Goal: Communication & Community: Answer question/provide support

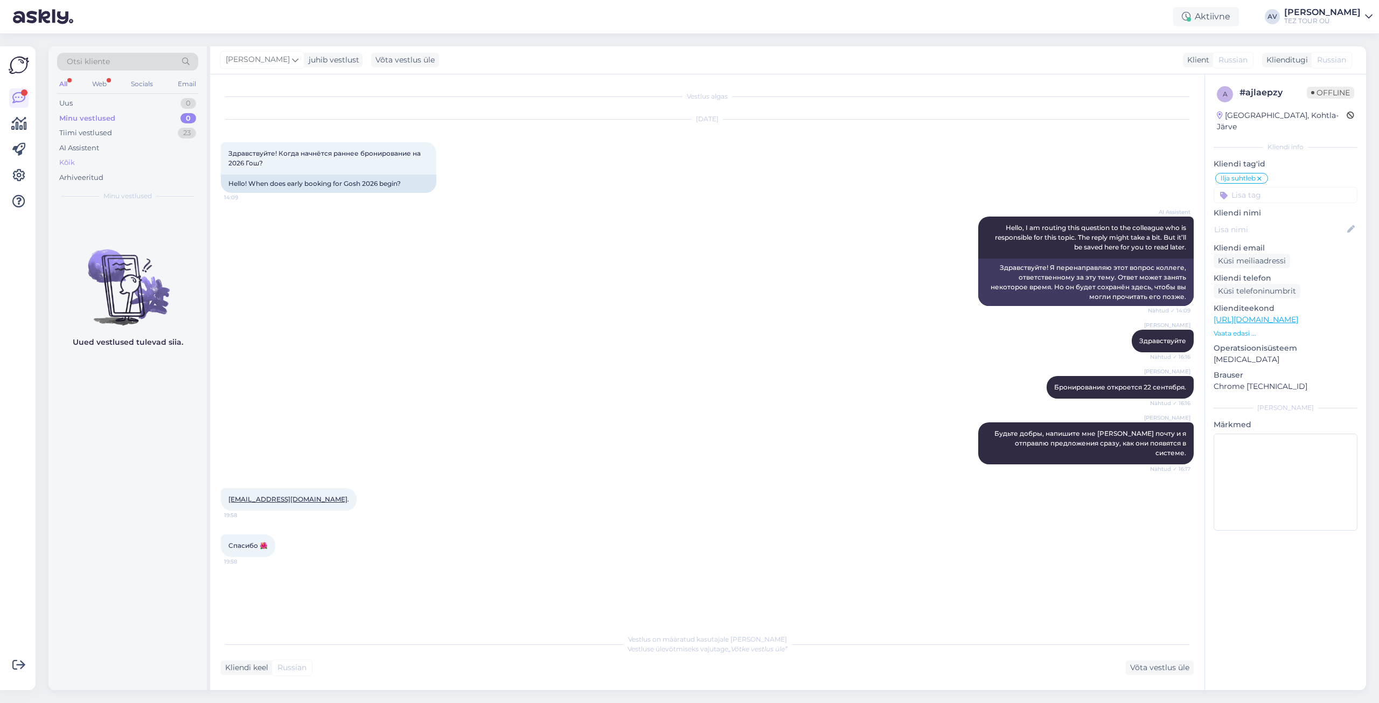
click at [95, 162] on div "Kõik" at bounding box center [127, 162] width 141 height 15
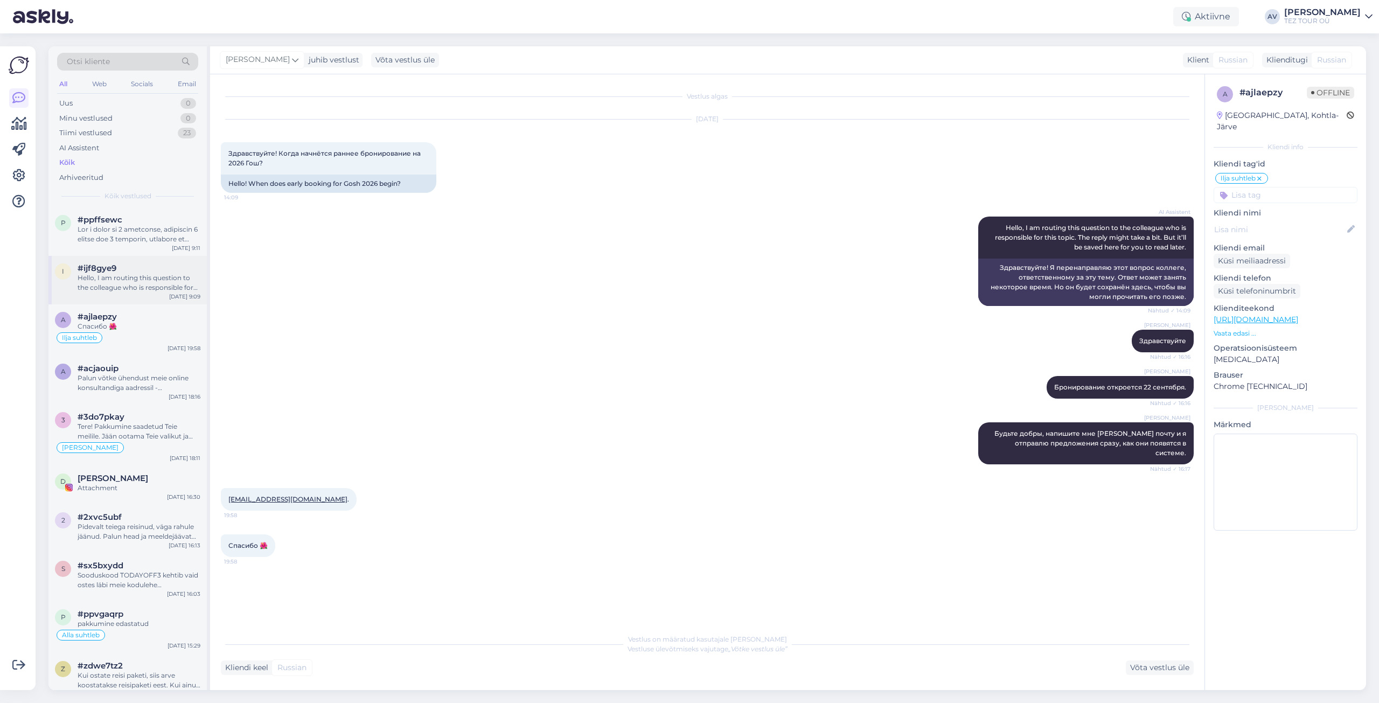
click at [124, 281] on div "Hello, I am routing this question to the colleague who is responsible for this …" at bounding box center [139, 282] width 123 height 19
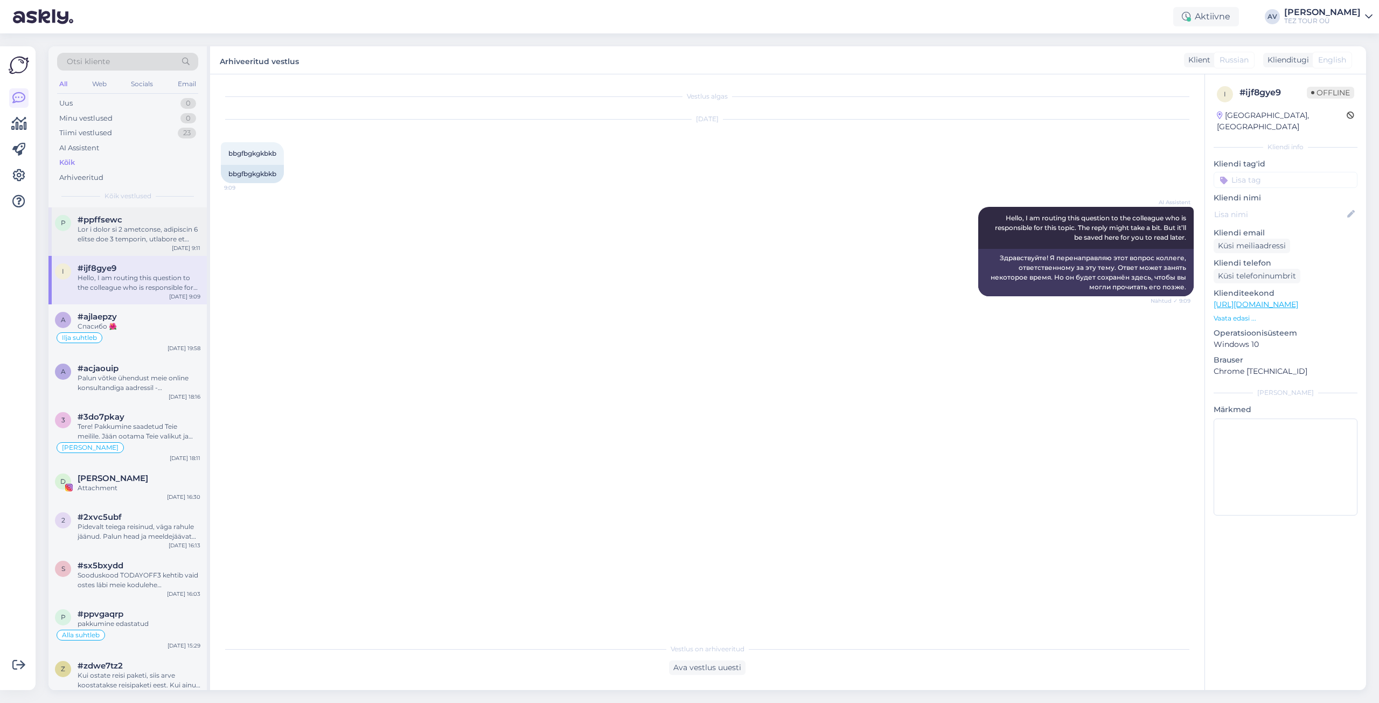
click at [120, 235] on div at bounding box center [139, 234] width 123 height 19
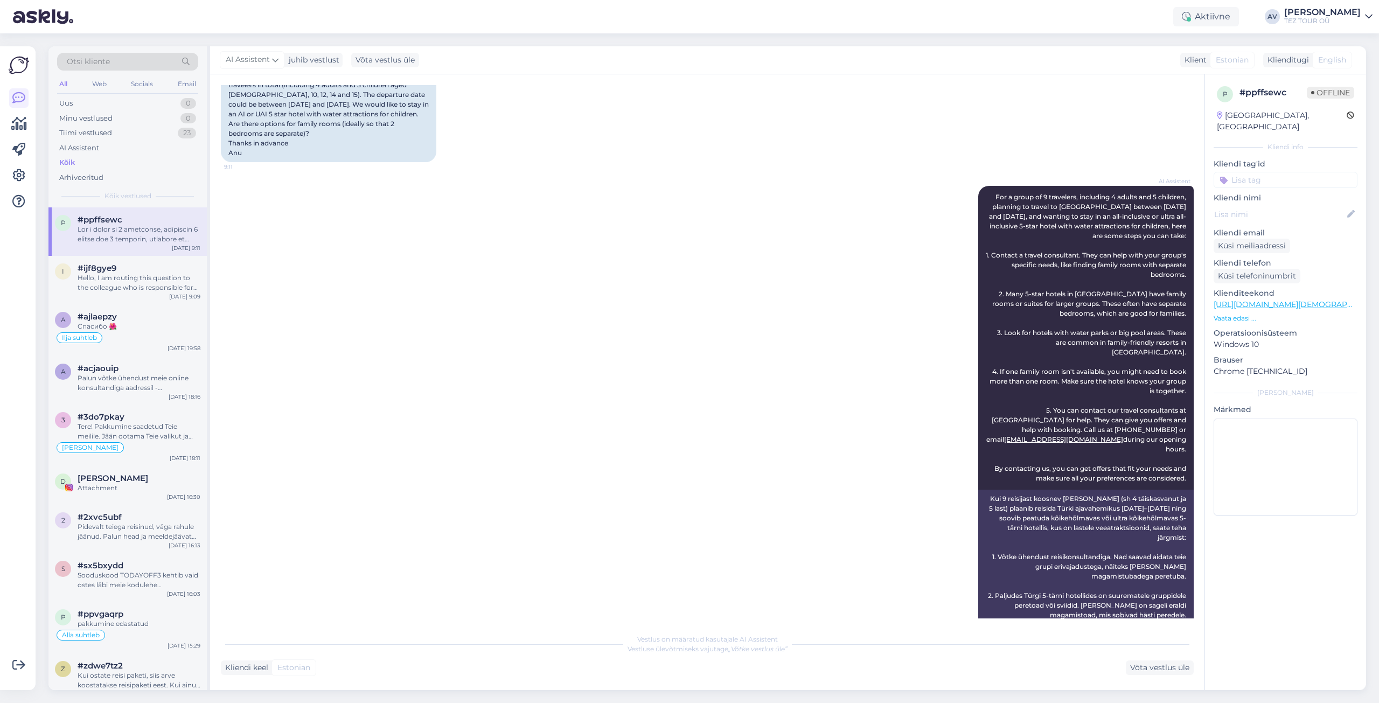
scroll to position [323, 0]
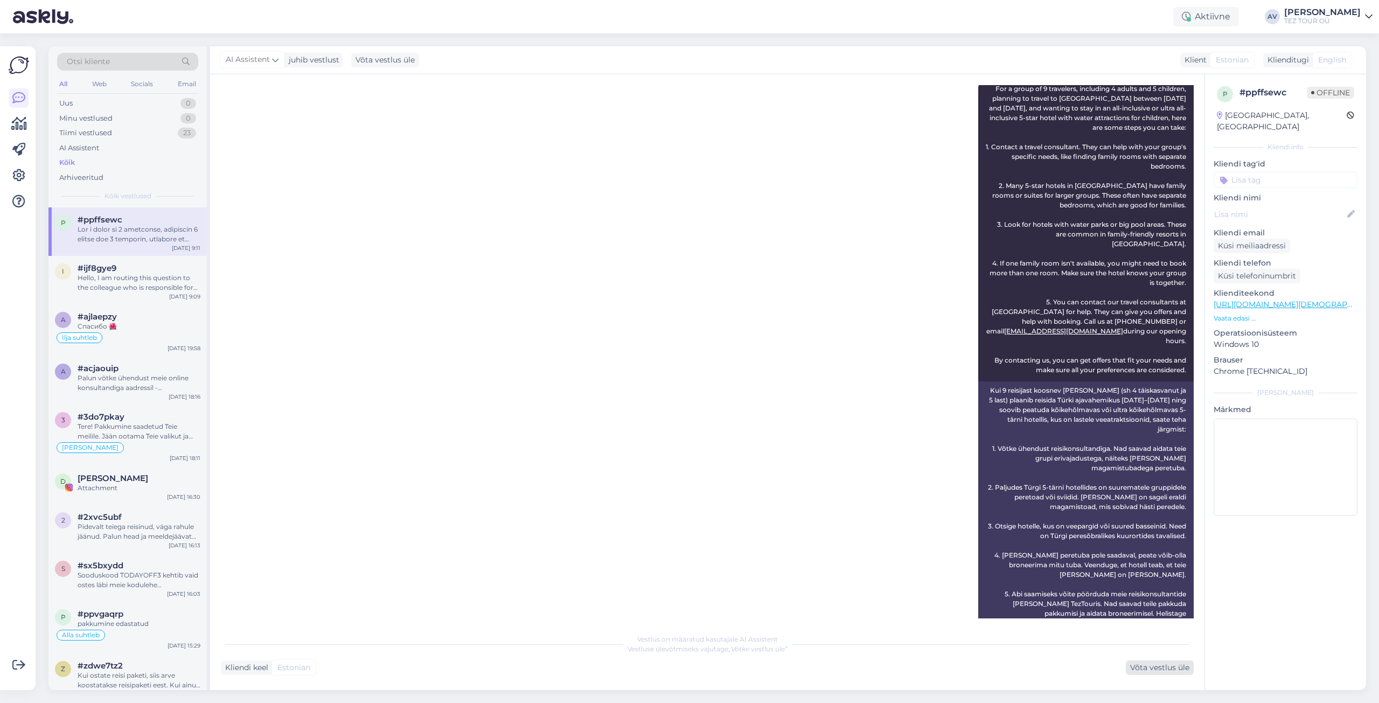
click at [1138, 668] on div "Võta vestlus üle" at bounding box center [1160, 667] width 68 height 15
click at [1243, 172] on input at bounding box center [1286, 180] width 144 height 16
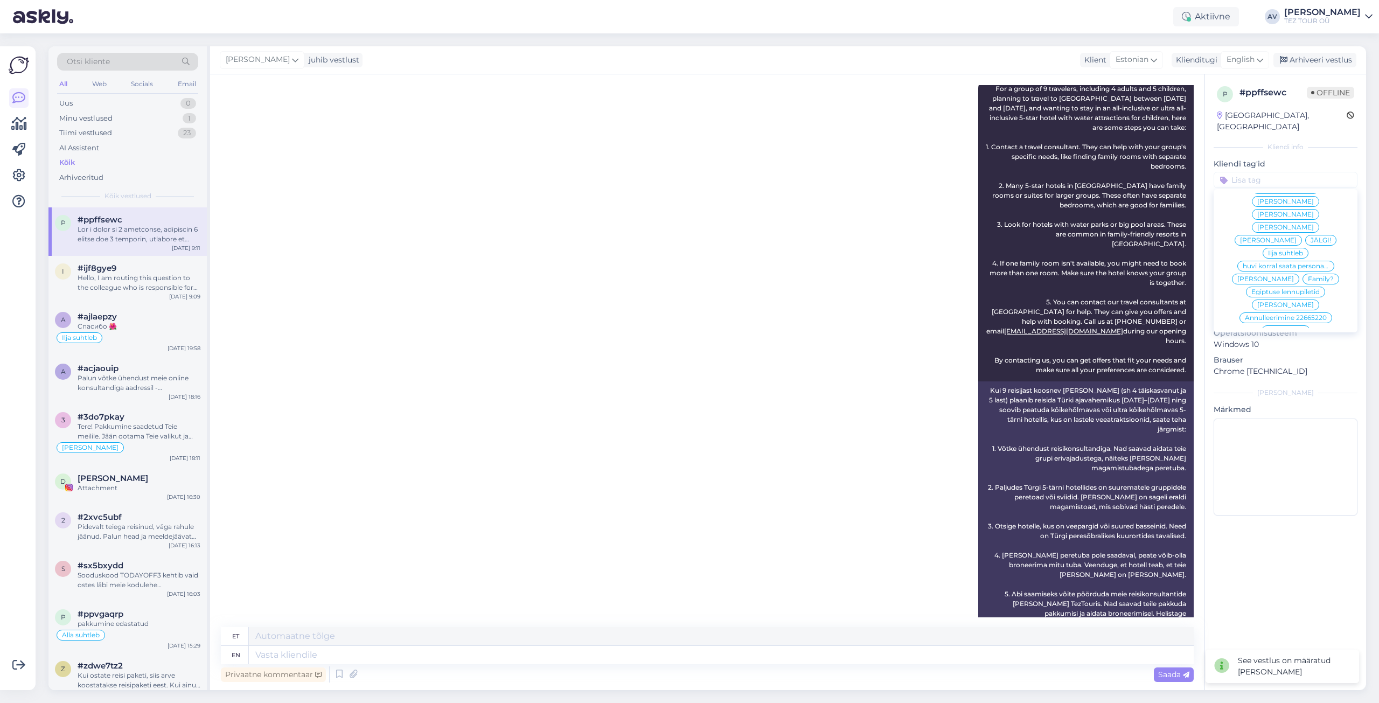
scroll to position [76, 0]
click at [1269, 323] on span "Alla suhtleb" at bounding box center [1286, 326] width 38 height 6
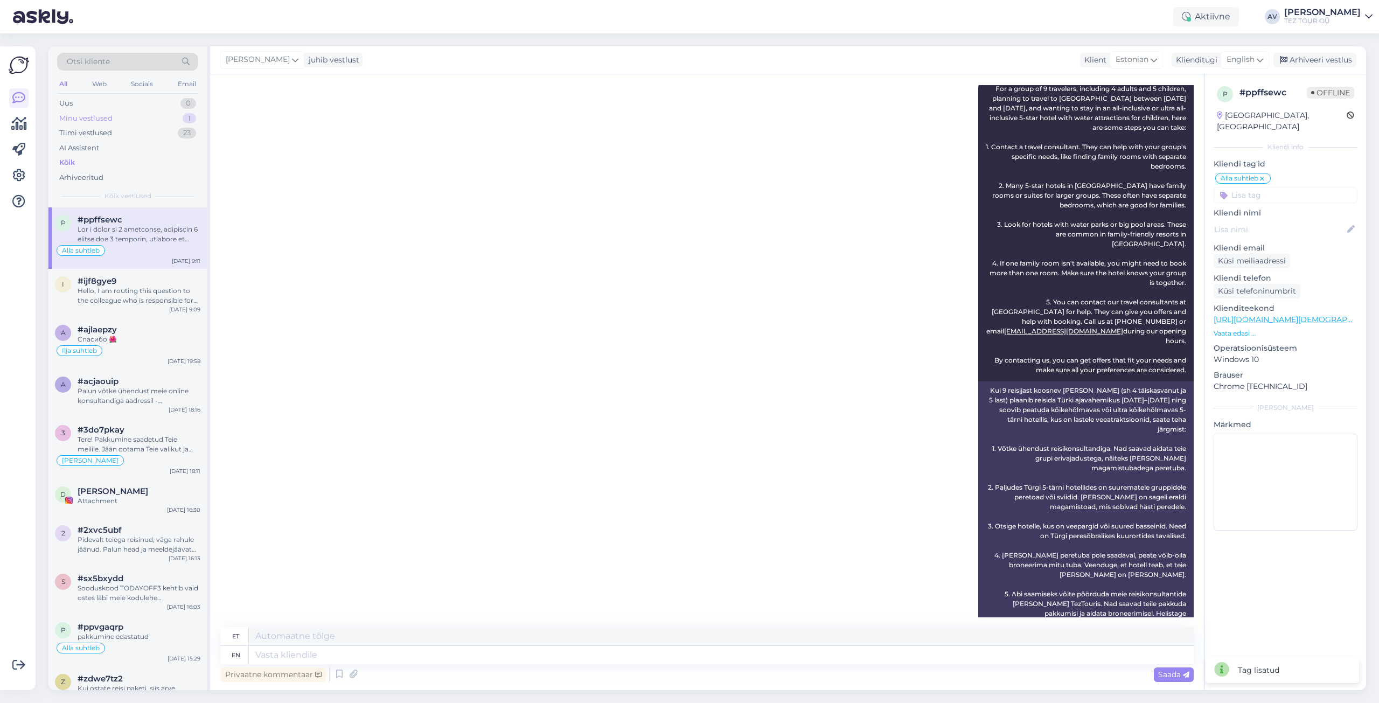
click at [127, 120] on div "Minu vestlused 1" at bounding box center [127, 118] width 141 height 15
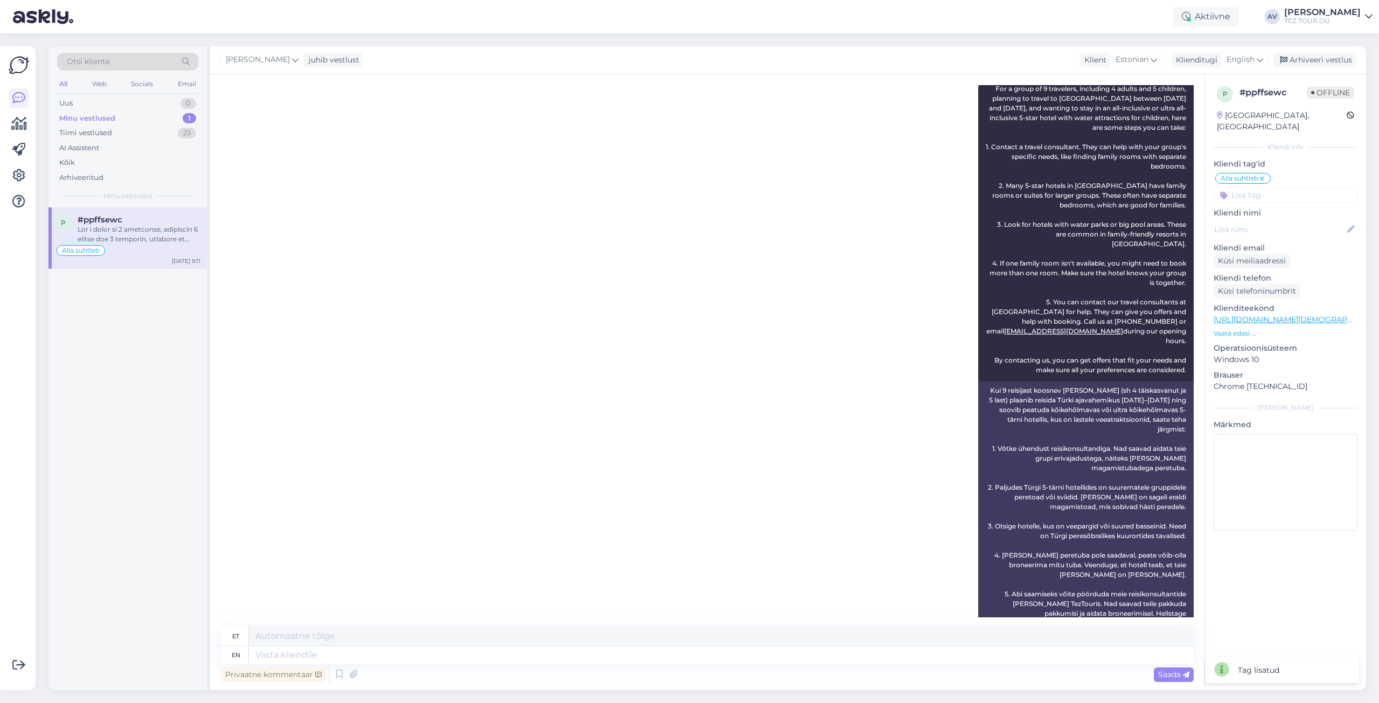
click at [151, 221] on div "#ppffsewc" at bounding box center [139, 220] width 123 height 10
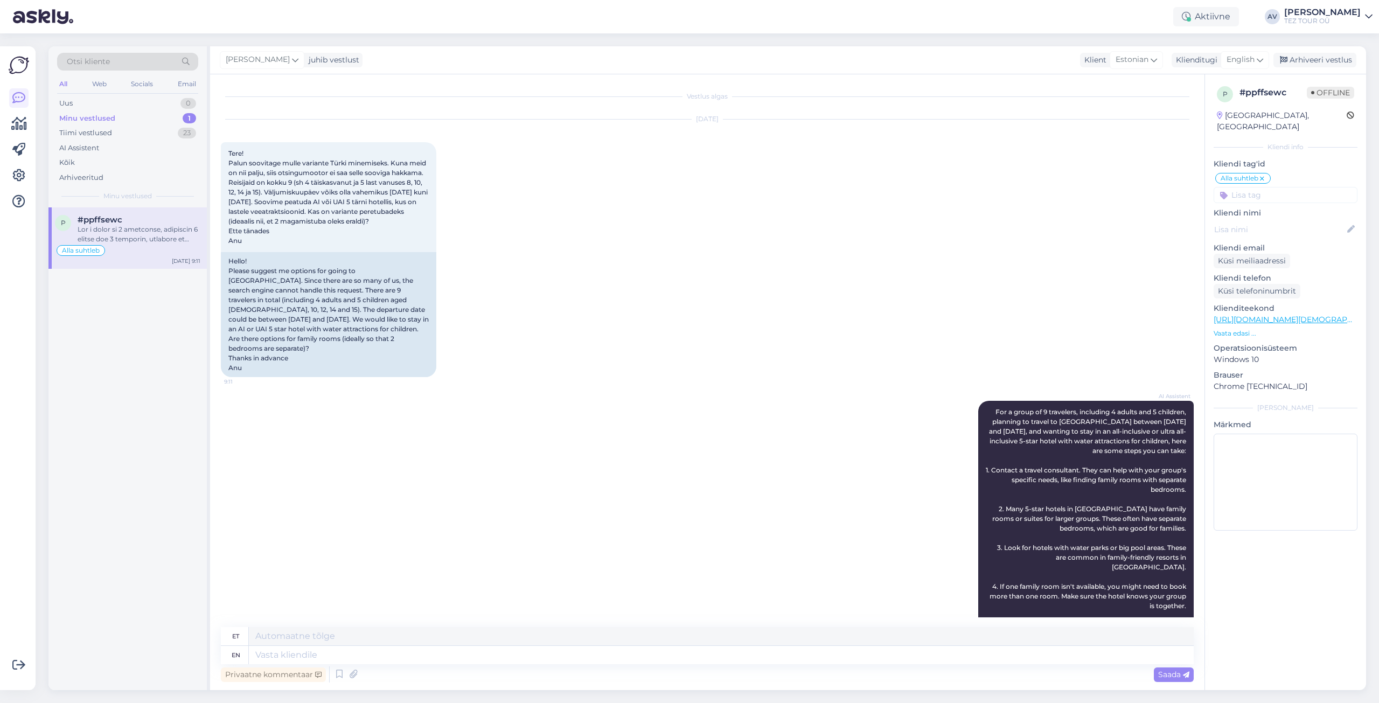
click at [1221, 315] on link "[URL][DOMAIN_NAME][DEMOGRAPHIC_DATA]" at bounding box center [1301, 320] width 175 height 10
click at [1263, 57] on icon at bounding box center [1260, 60] width 6 height 12
click at [1218, 178] on link "Estonian" at bounding box center [1220, 179] width 119 height 17
click at [748, 646] on textarea at bounding box center [707, 653] width 973 height 23
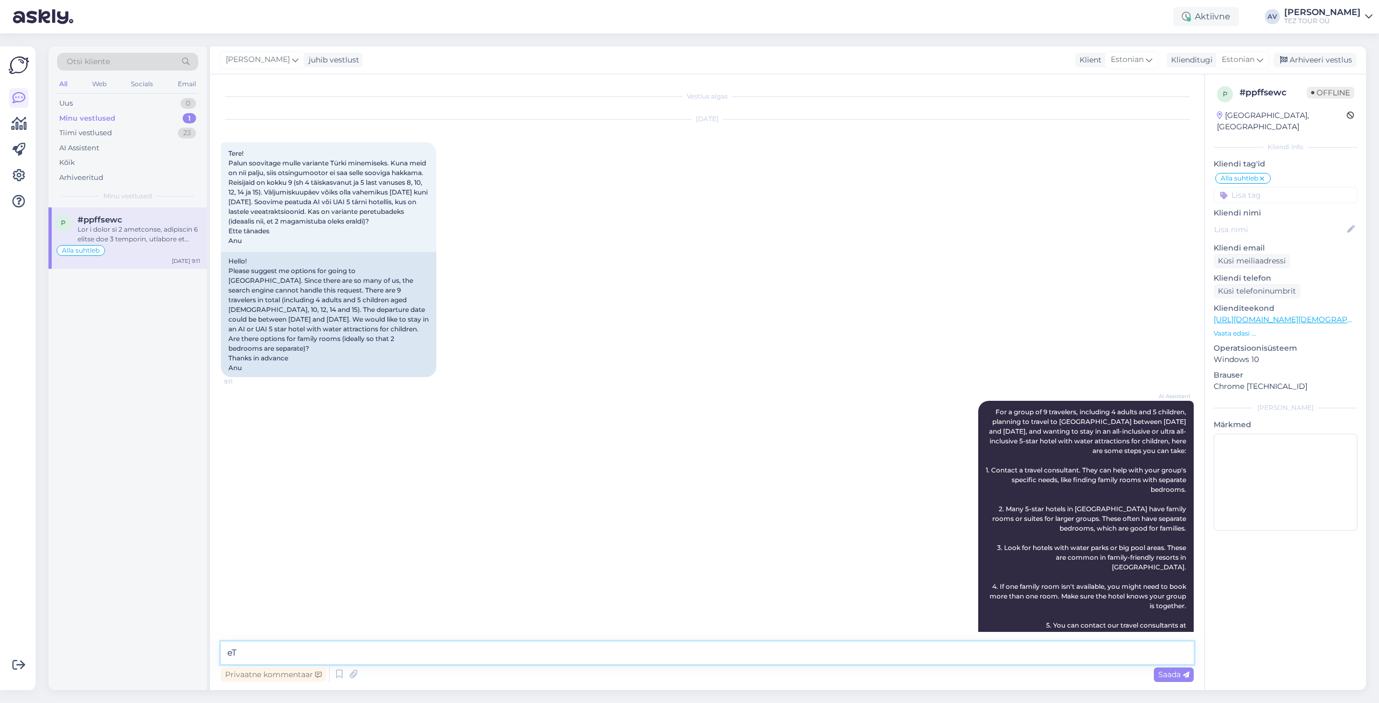
type textarea "e"
type textarea "t"
click at [319, 651] on textarea "Tere, Anu. Täname TEid päringu eest. Andke palun e--maili kuhu me saameedastada…" at bounding box center [707, 653] width 973 height 23
click at [550, 652] on textarea "Tere, Anu. Täname Teid päringu eest. Andke palun e--maili kuhu me saameedastada…" at bounding box center [707, 653] width 973 height 23
type textarea "Tere, Anu. Täname Teid päringu eest. Andke palun e--maili kuhu me saame edastad…"
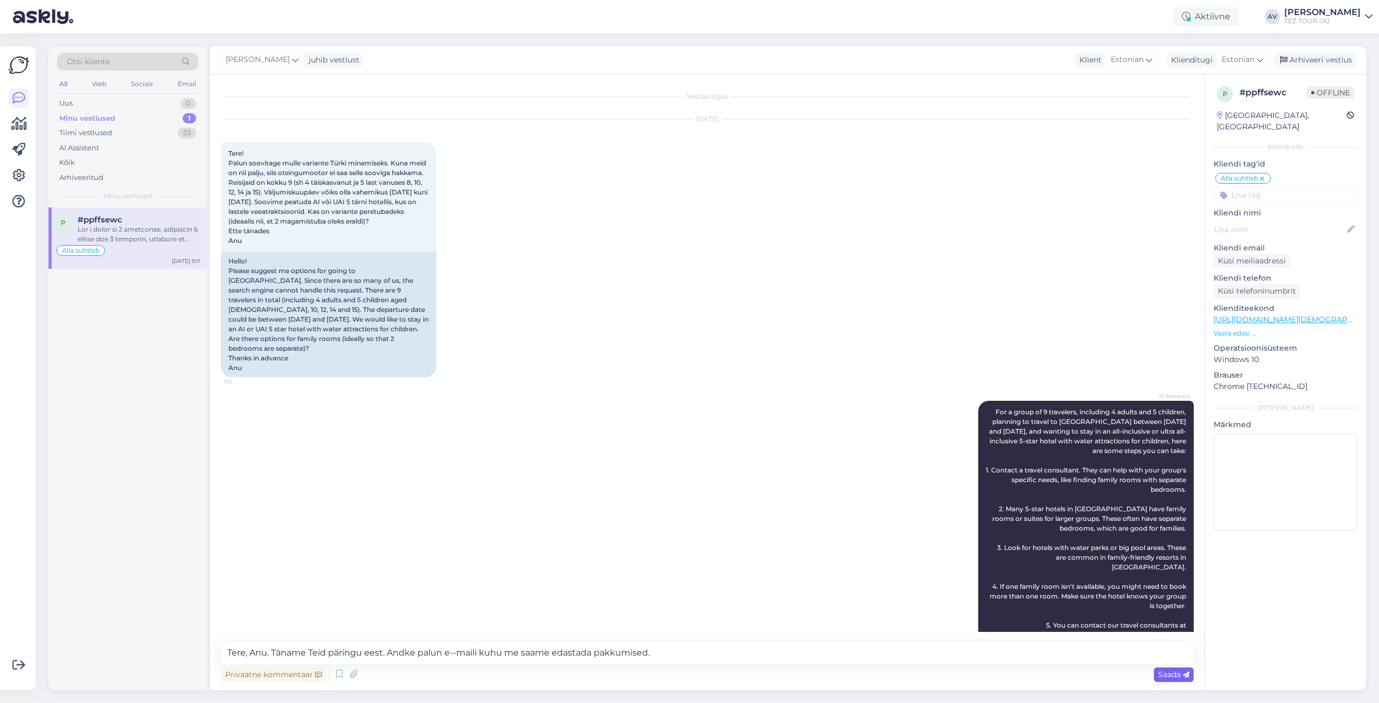
click at [1170, 671] on span "Saada" at bounding box center [1173, 675] width 31 height 10
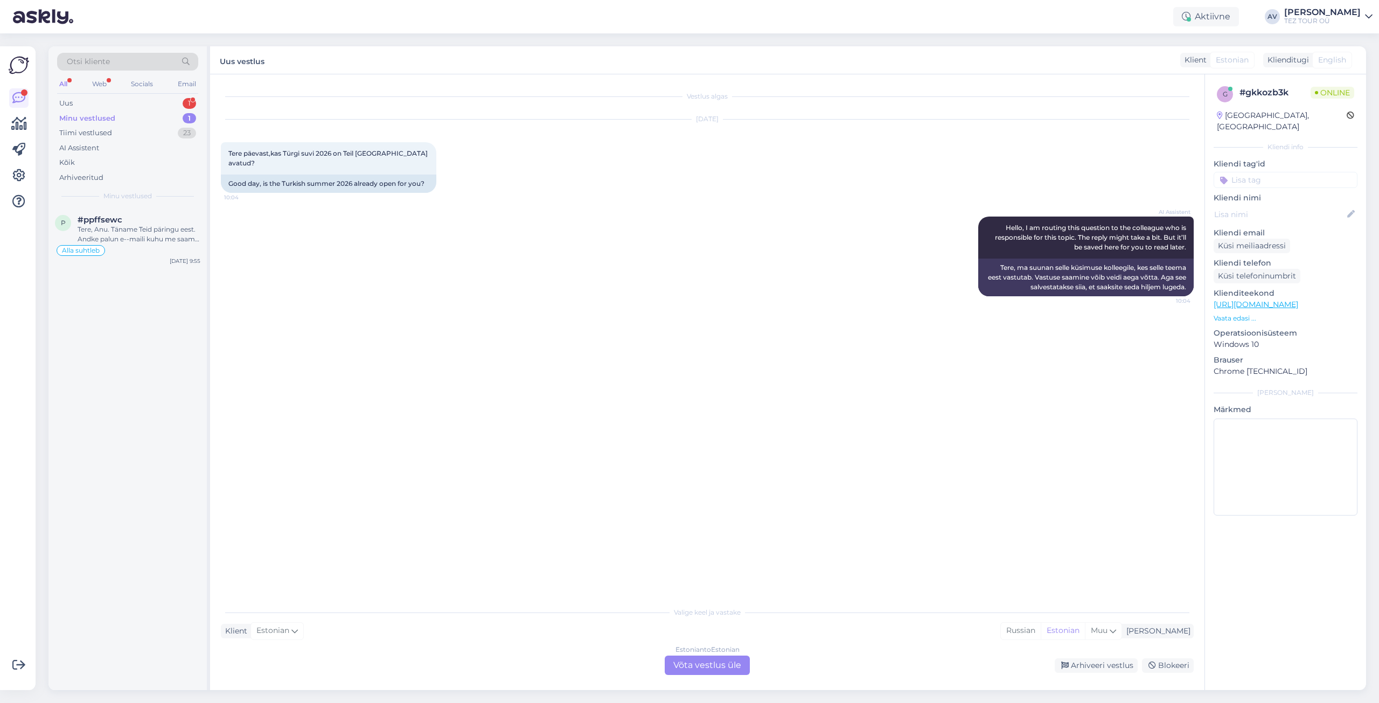
scroll to position [0, 0]
click at [688, 664] on div "Estonian to Estonian Võta vestlus üle" at bounding box center [707, 665] width 85 height 19
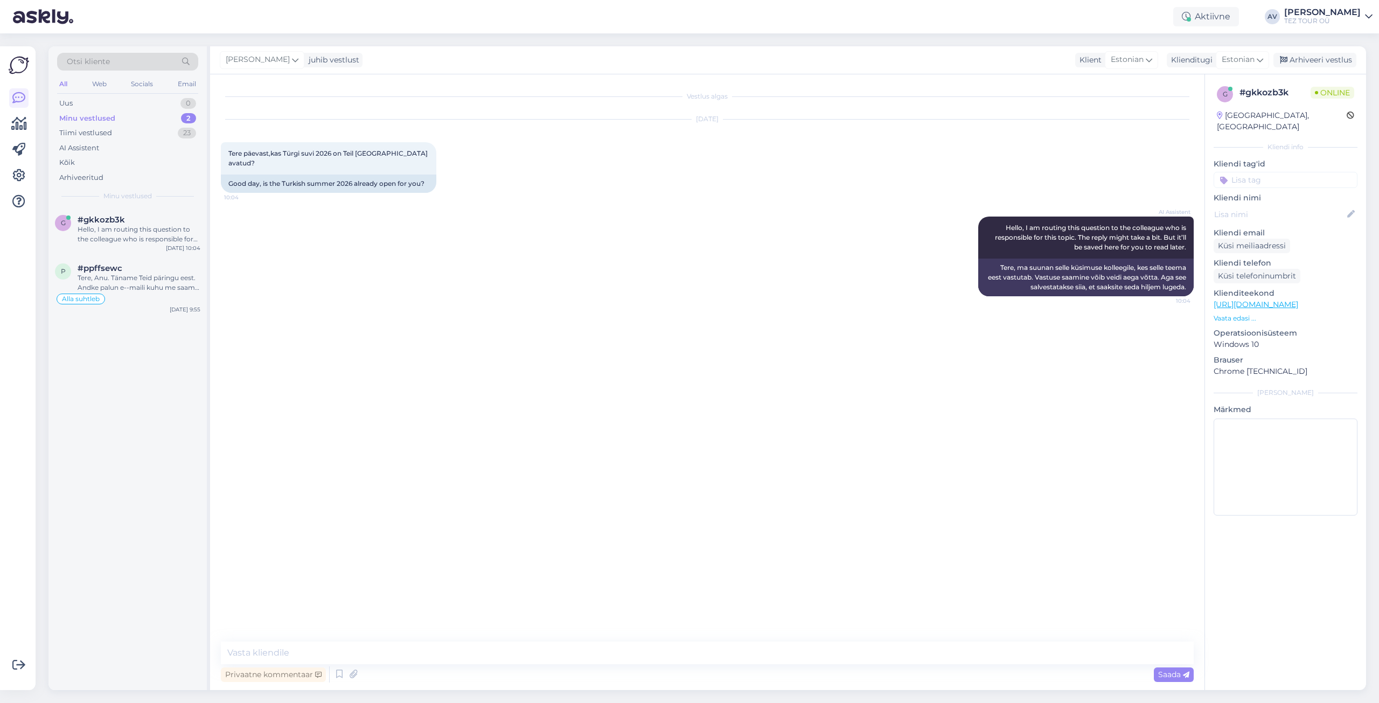
click at [1282, 172] on input at bounding box center [1286, 180] width 144 height 16
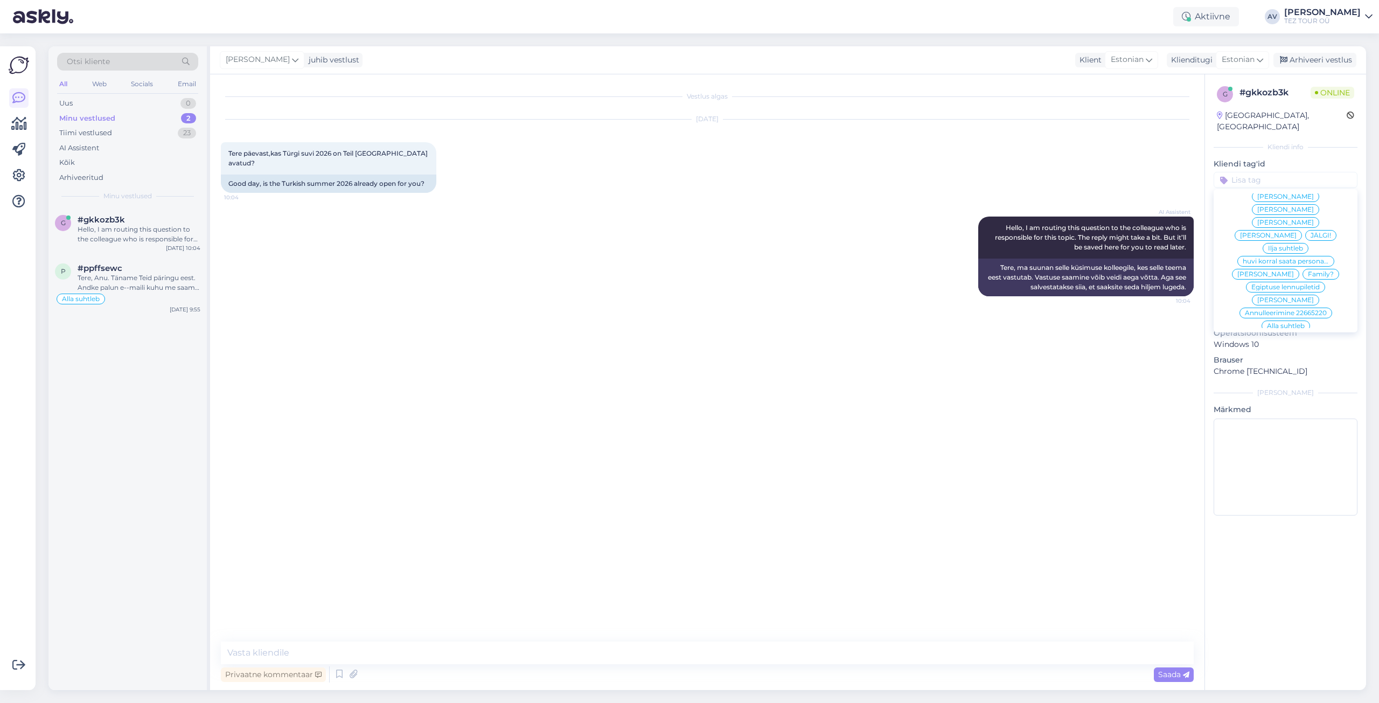
click at [1276, 323] on span "Alla suhtleb" at bounding box center [1286, 326] width 38 height 6
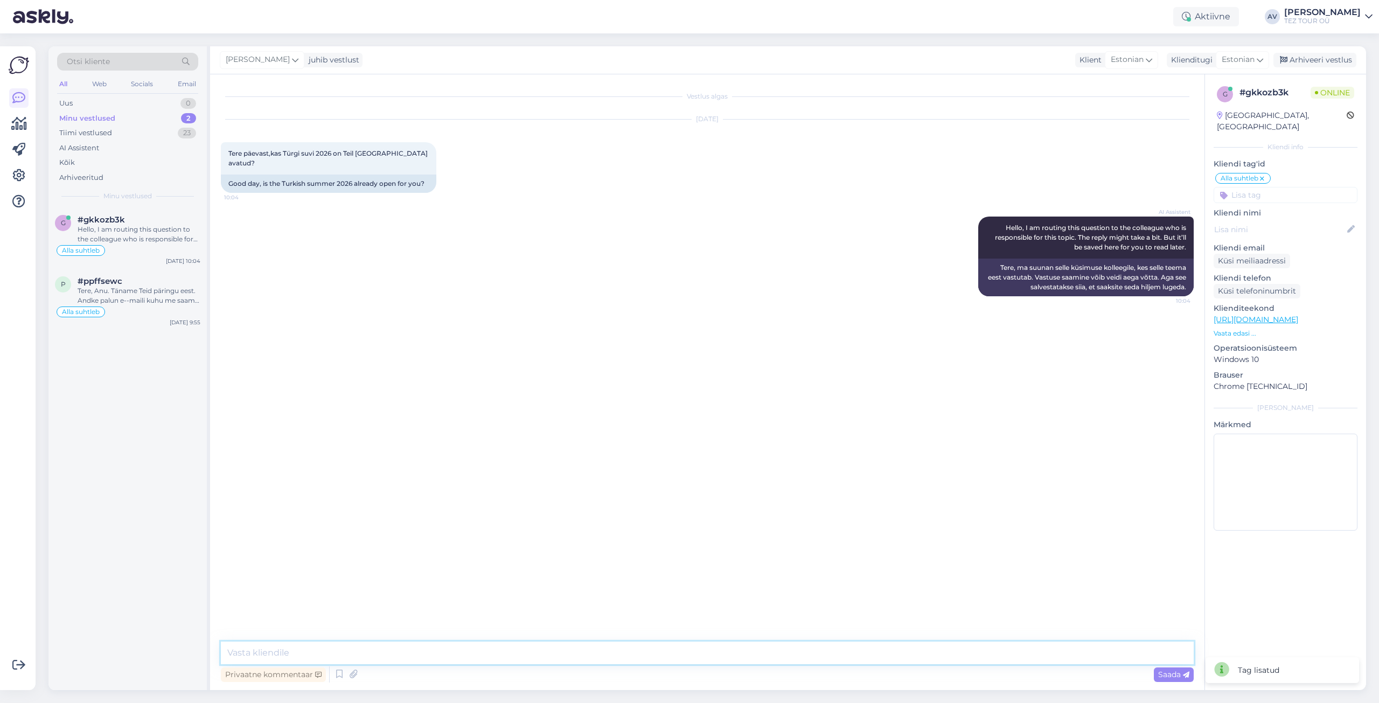
click at [920, 650] on textarea at bounding box center [707, 653] width 973 height 23
type textarea "[PERSON_NAME]"
click at [443, 643] on textarea "Tere." at bounding box center [707, 653] width 973 height 23
paste textarea "Plaanime müügiga alustada pärast 22. septembrit."
type textarea "Tere. Plaanime müügiga alustada pärast 22. septembrit."
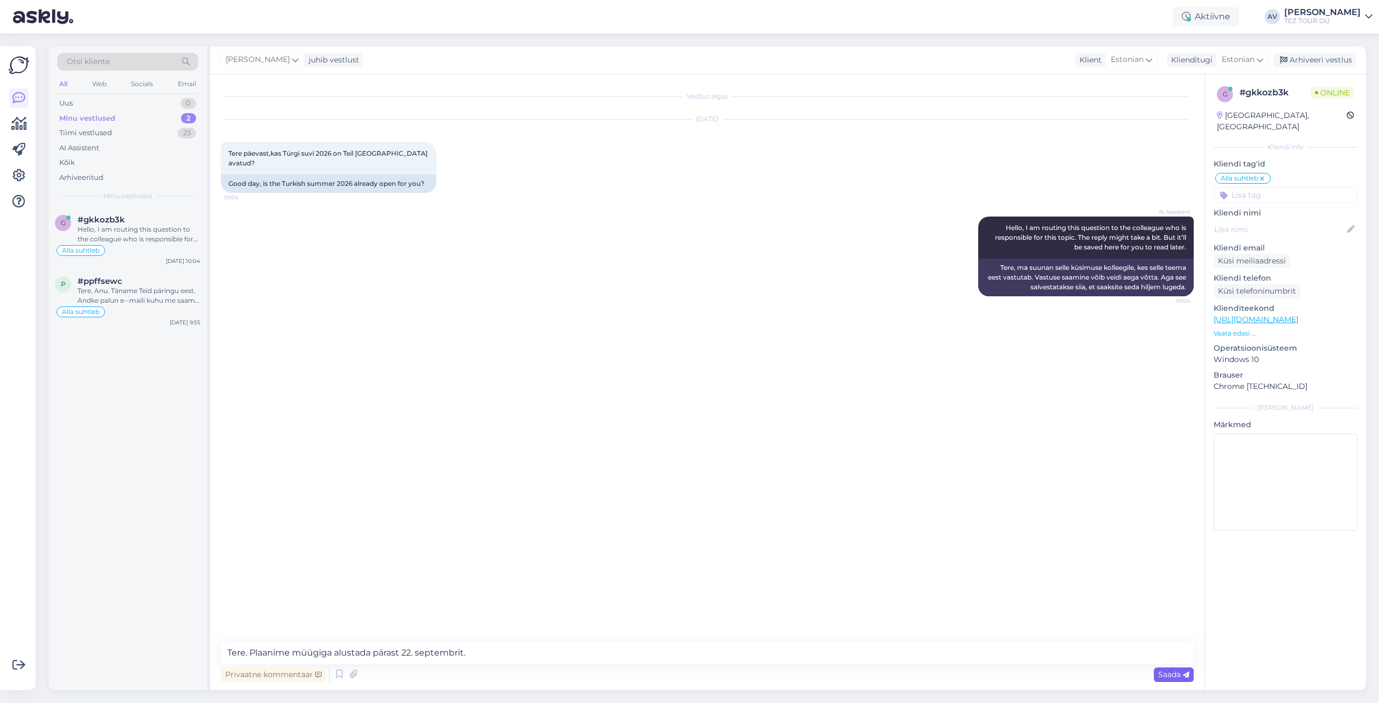
click at [1173, 677] on span "Saada" at bounding box center [1173, 675] width 31 height 10
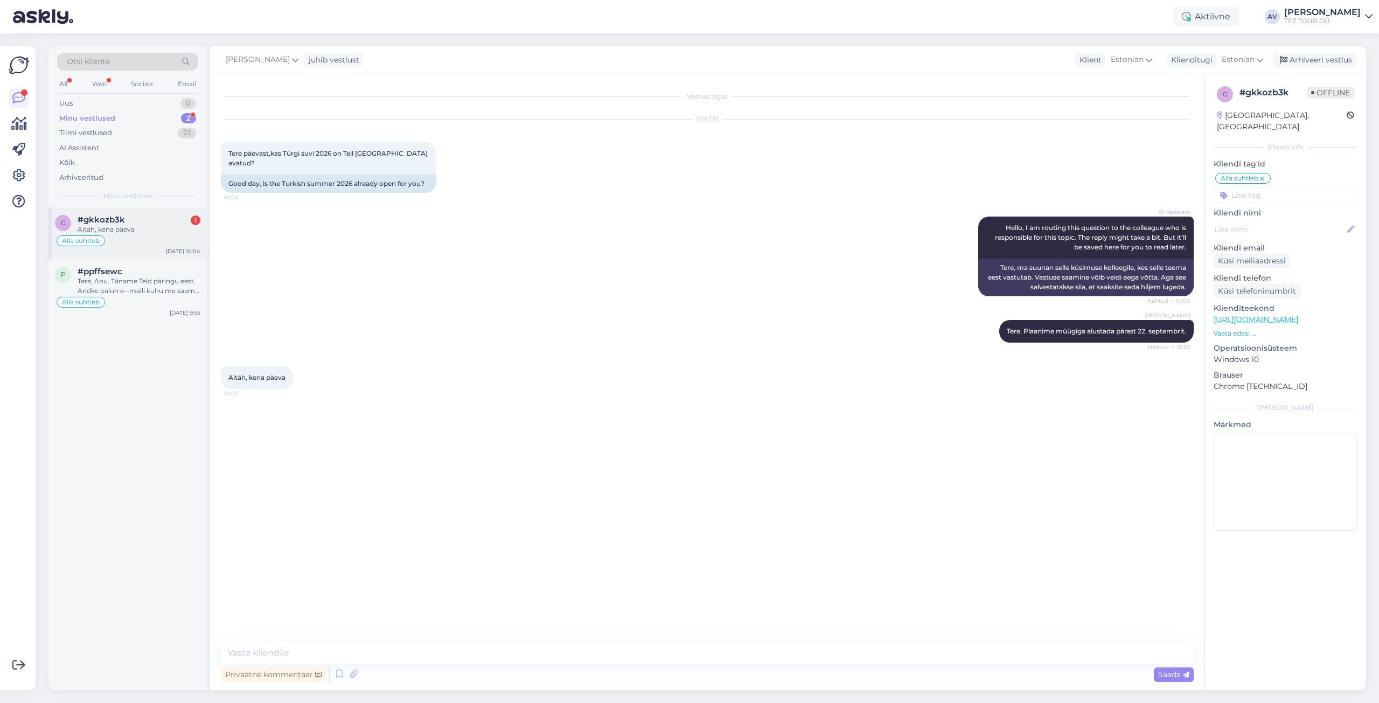
click at [133, 229] on div "Aitäh, kena päeva" at bounding box center [139, 230] width 123 height 10
click at [265, 651] on textarea at bounding box center [707, 653] width 973 height 23
type textarea "Ф"
type textarea "Aitäh!"
click at [1173, 672] on span "Saada" at bounding box center [1173, 675] width 31 height 10
